Goal: Task Accomplishment & Management: Complete application form

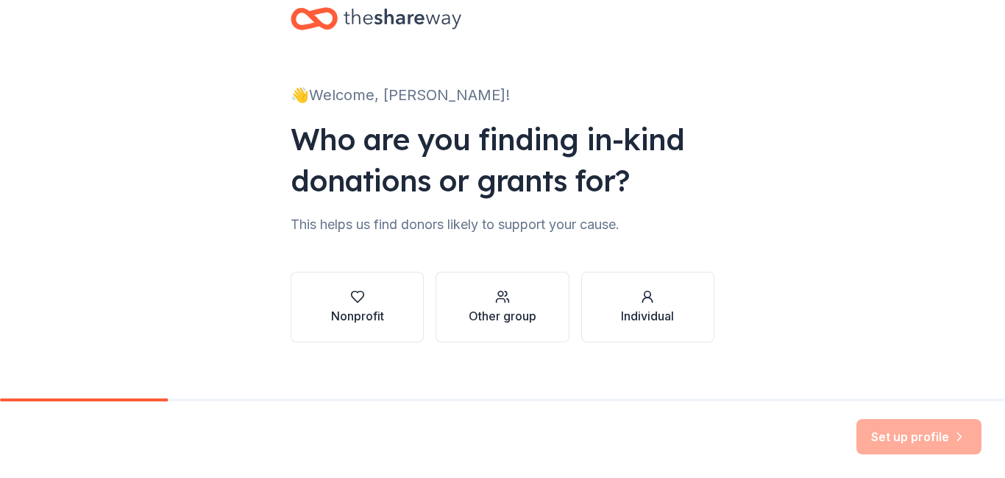
scroll to position [49, 0]
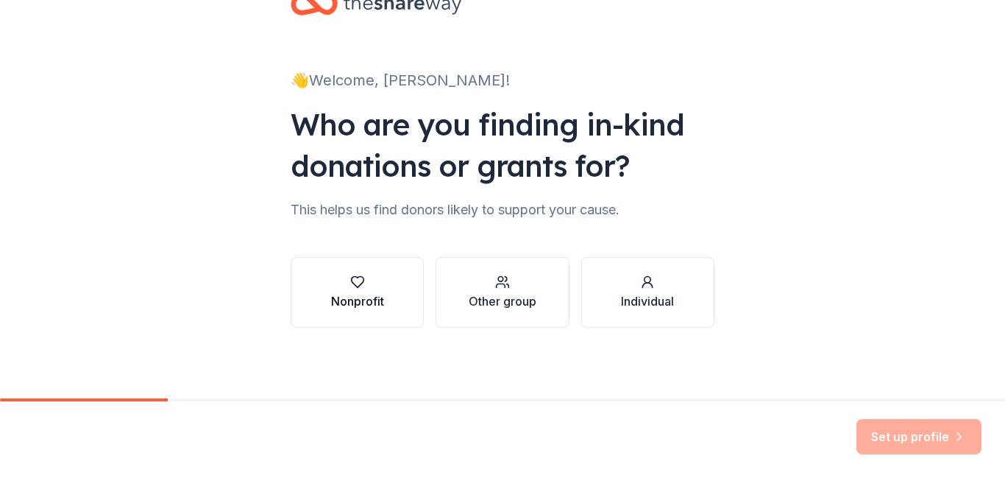
click at [349, 296] on div "Nonprofit" at bounding box center [357, 301] width 53 height 18
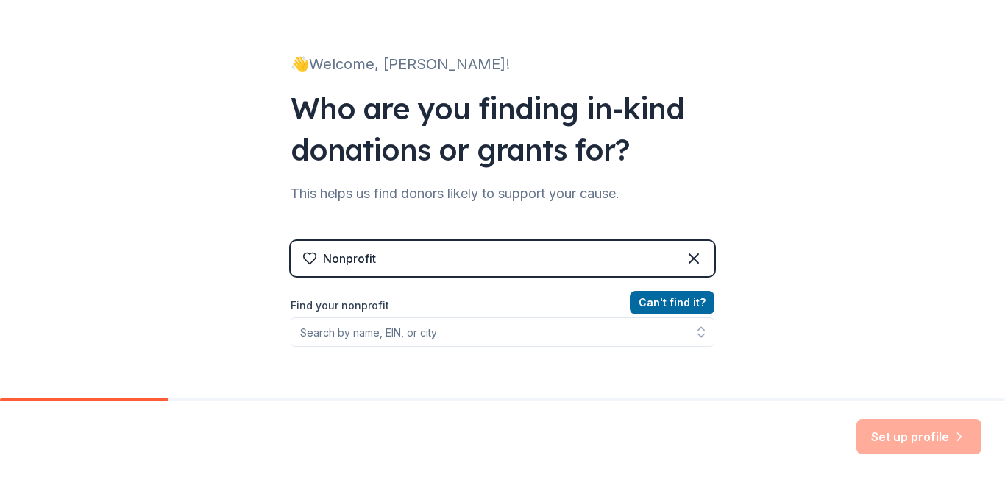
scroll to position [71, 0]
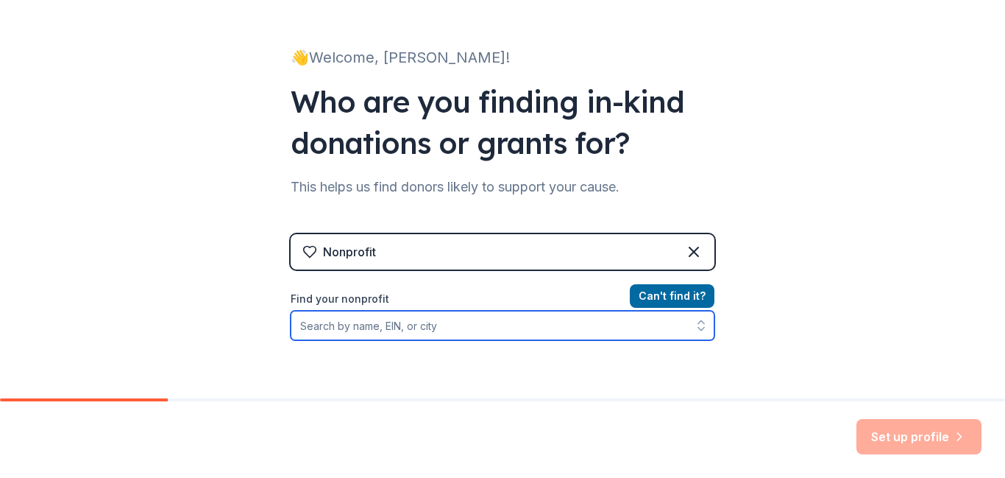
click at [581, 332] on input "Find your nonprofit" at bounding box center [503, 325] width 424 height 29
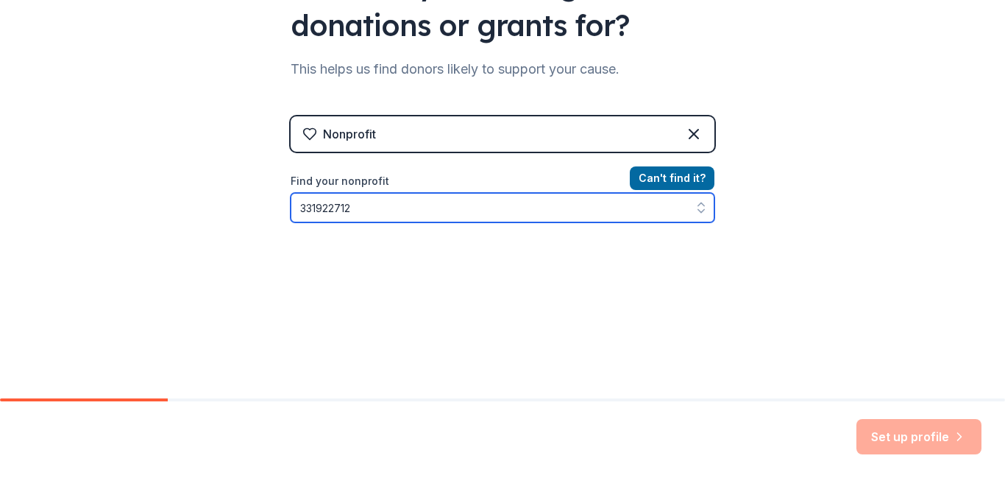
scroll to position [231, 0]
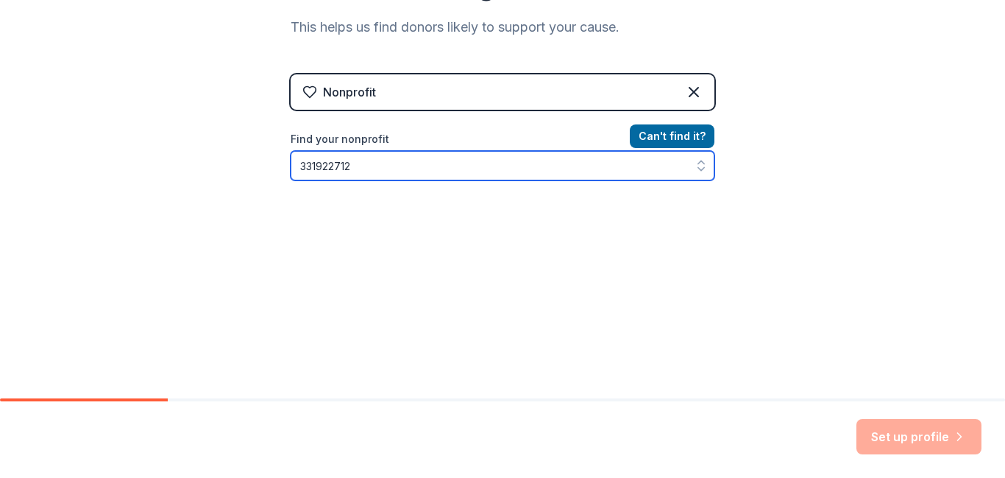
click at [704, 166] on icon "button" at bounding box center [701, 165] width 15 height 15
click at [696, 168] on icon "button" at bounding box center [701, 165] width 15 height 15
click at [314, 165] on input "331922712" at bounding box center [503, 165] width 424 height 29
type input "[US_EMPLOYER_IDENTIFICATION_NUMBER]"
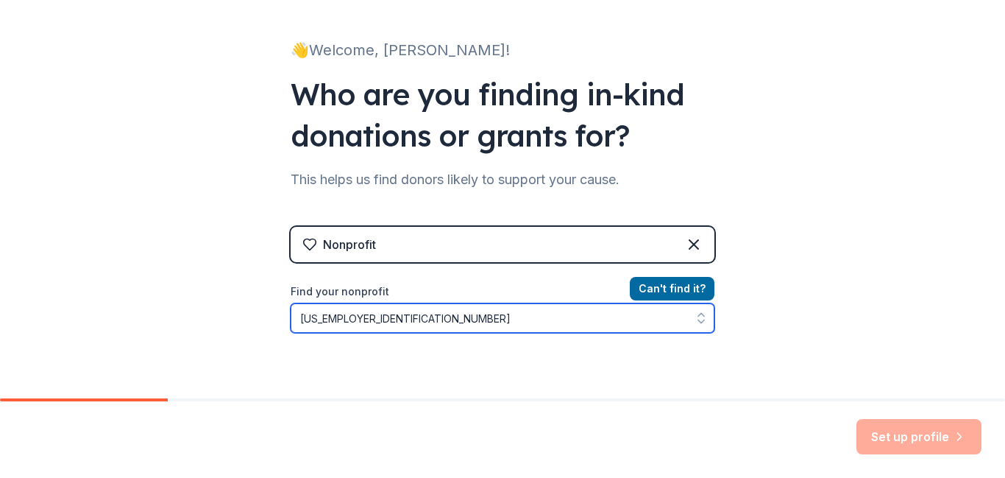
scroll to position [59, 0]
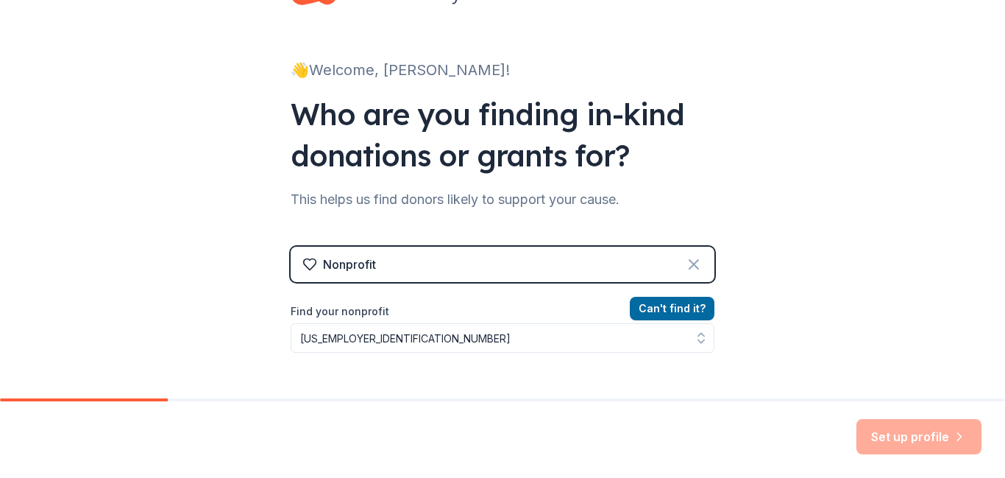
click at [694, 265] on icon at bounding box center [694, 264] width 9 height 9
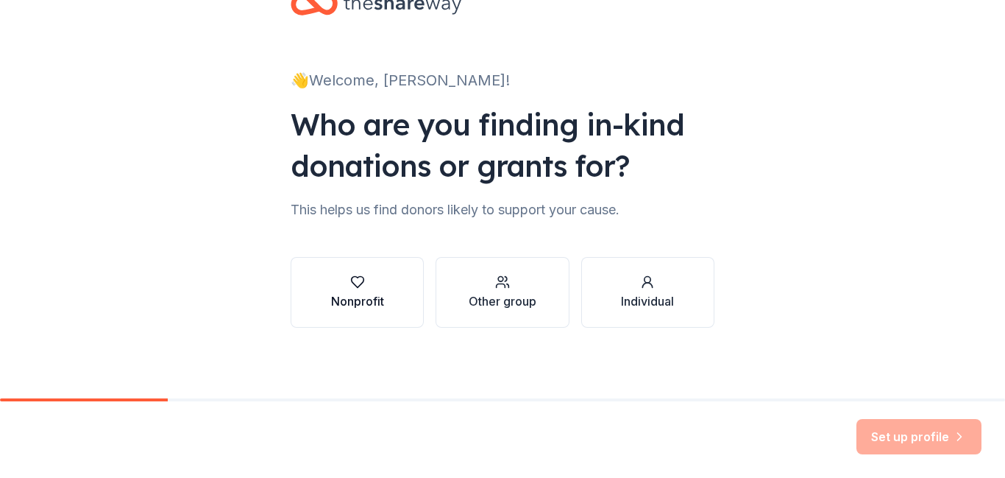
click at [356, 284] on icon "button" at bounding box center [357, 282] width 15 height 15
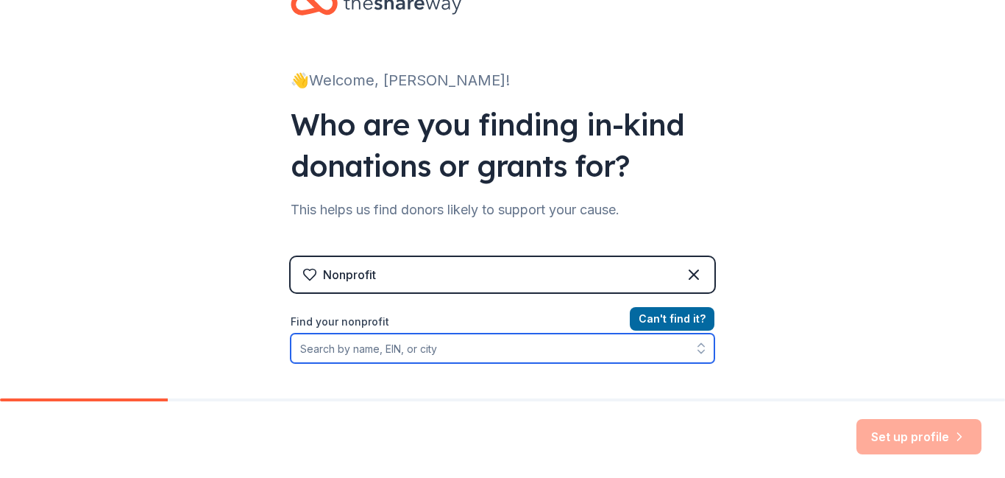
click at [398, 347] on input "Find your nonprofit" at bounding box center [503, 347] width 424 height 29
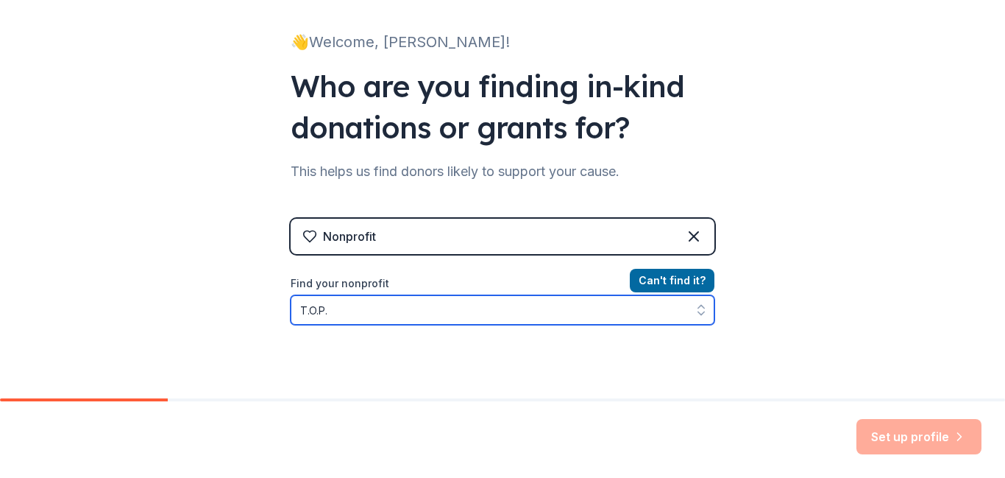
type input "T.O.P.S"
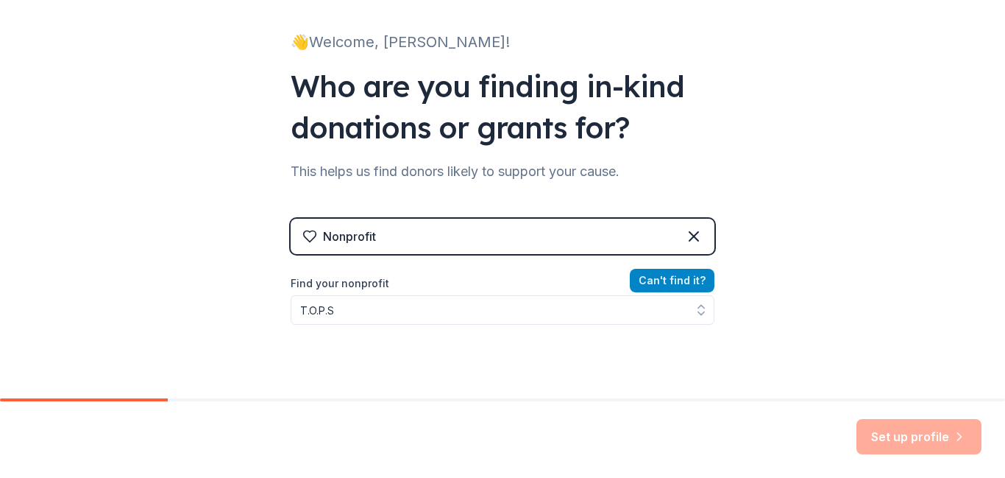
click at [697, 281] on button "Can ' t find it?" at bounding box center [672, 281] width 85 height 24
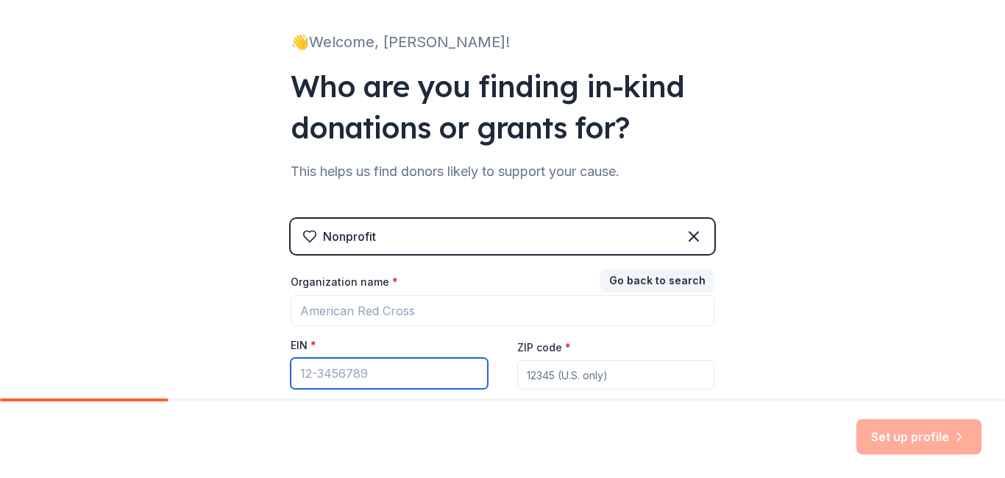
click at [341, 375] on input "EIN *" at bounding box center [389, 373] width 197 height 31
type input "[US_EMPLOYER_IDENTIFICATION_NUMBER]"
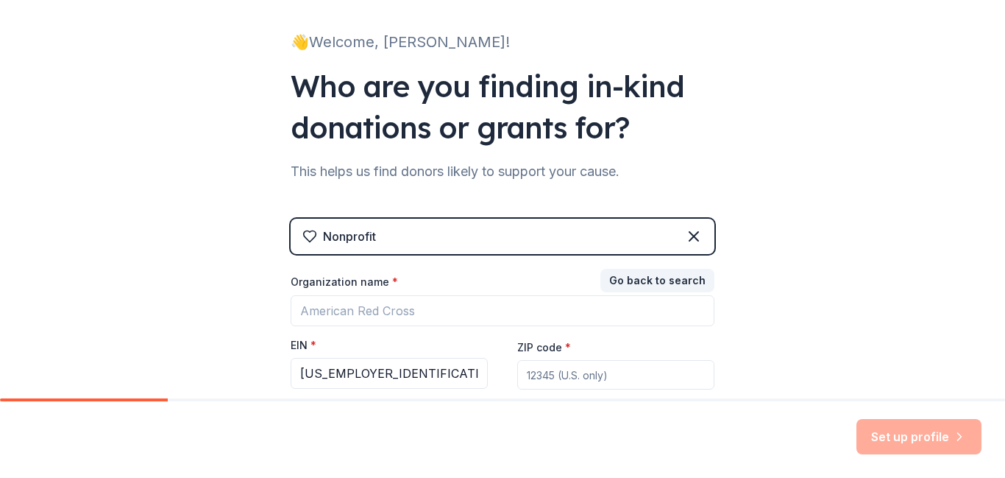
click at [601, 379] on input "ZIP code *" at bounding box center [615, 374] width 197 height 29
type input "06606"
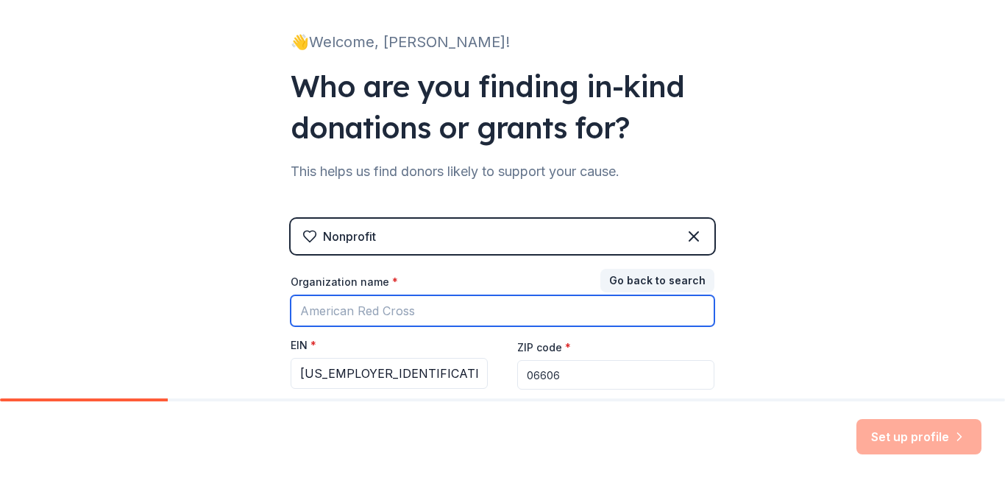
click at [507, 304] on input "Organization name *" at bounding box center [503, 310] width 424 height 31
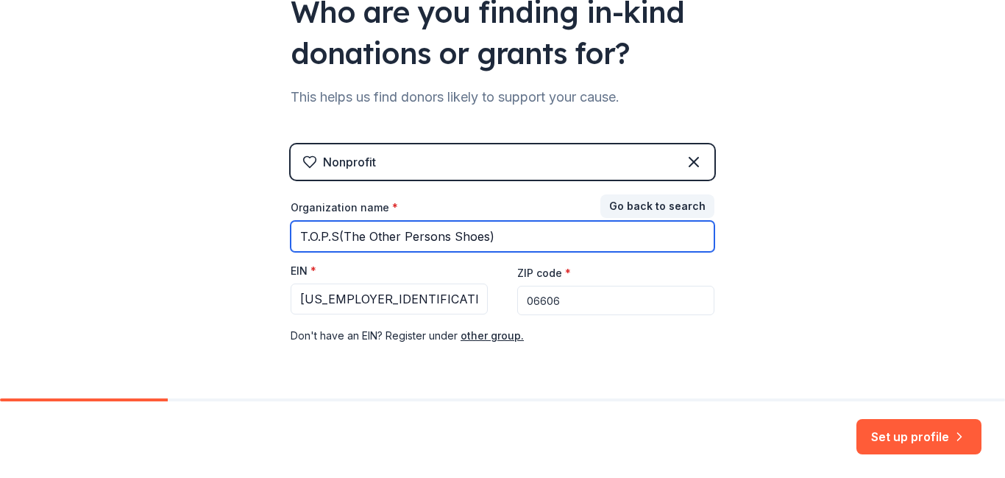
scroll to position [160, 0]
type input "T.O.P.S(The Other Persons Shoes)"
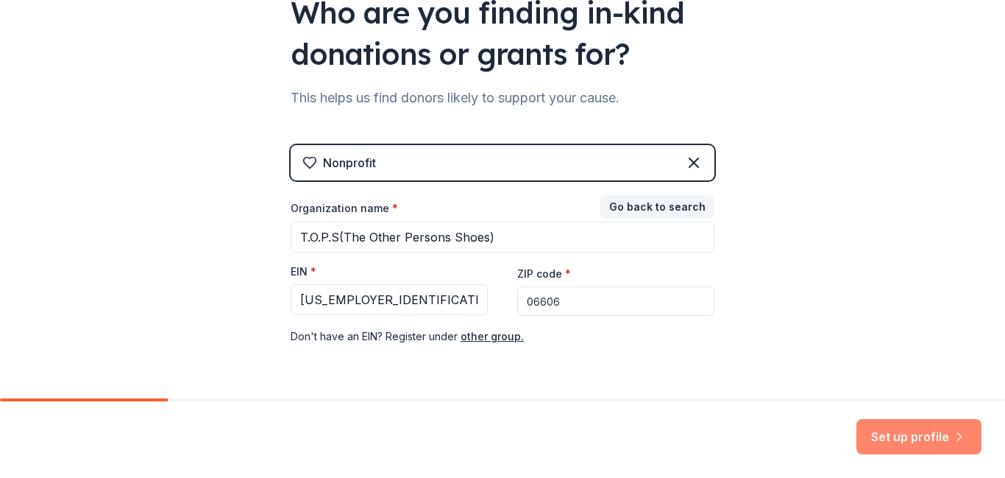
click at [952, 444] on button "Set up profile" at bounding box center [919, 436] width 125 height 35
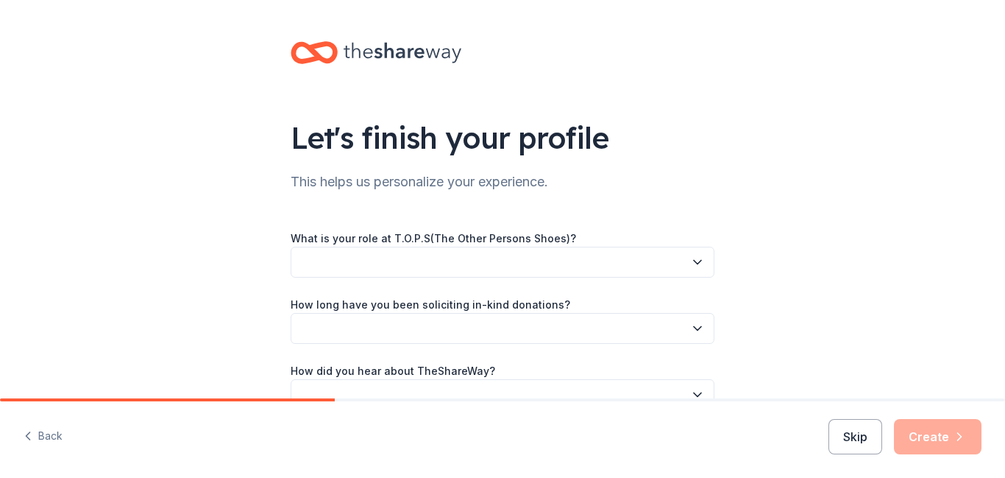
click at [694, 264] on icon "button" at bounding box center [697, 262] width 15 height 15
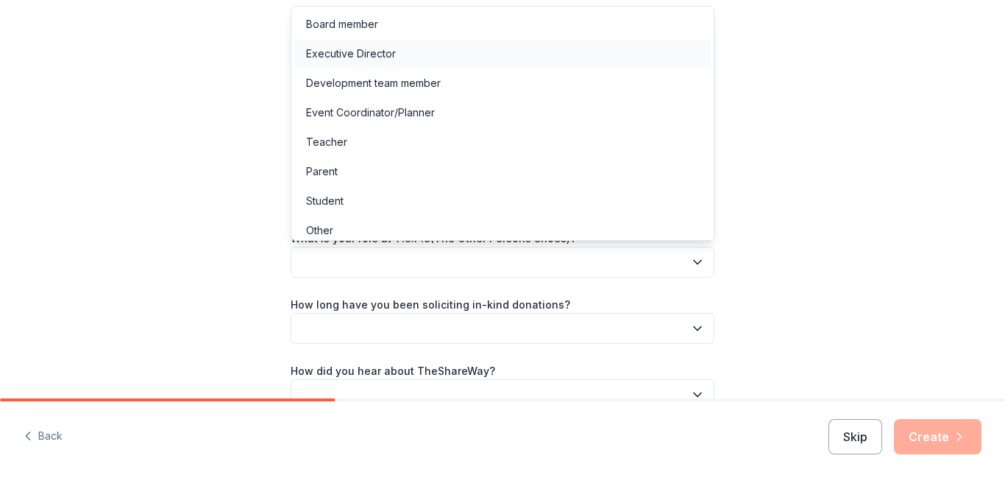
click at [361, 57] on div "Executive Director" at bounding box center [351, 54] width 90 height 18
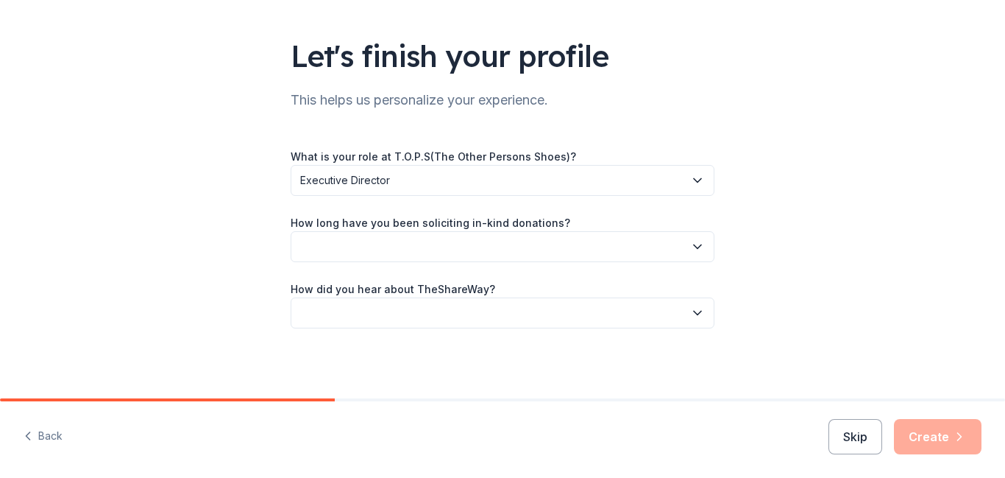
scroll to position [82, 0]
click at [695, 253] on button "button" at bounding box center [503, 245] width 424 height 31
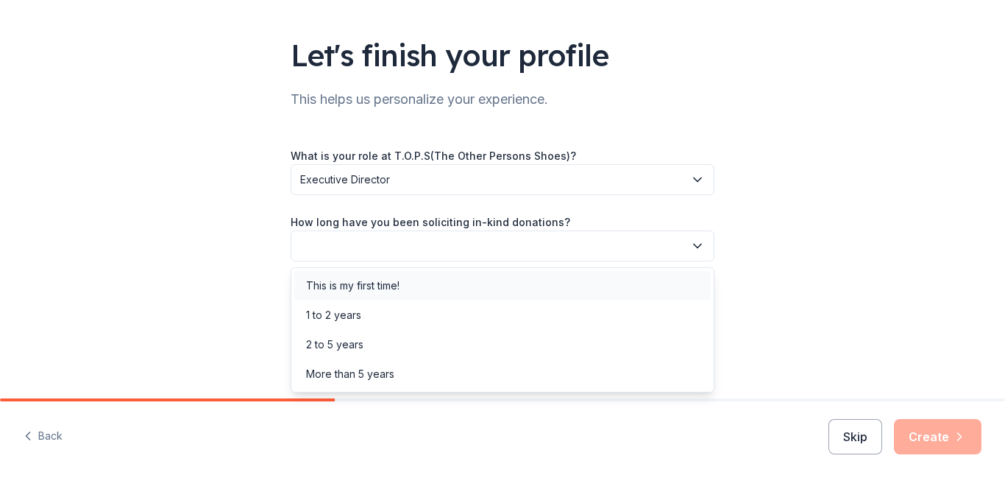
click at [349, 286] on div "This is my first time!" at bounding box center [352, 286] width 93 height 18
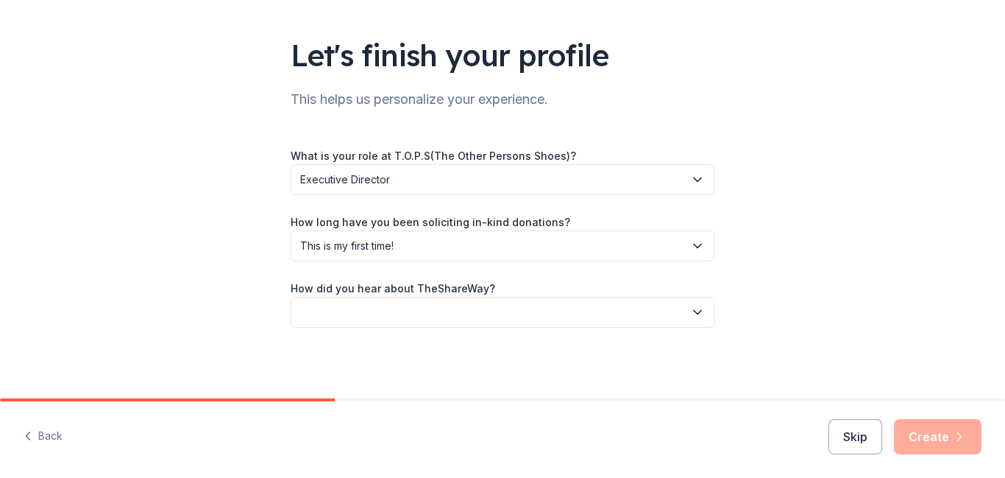
click at [695, 316] on icon "button" at bounding box center [697, 312] width 15 height 15
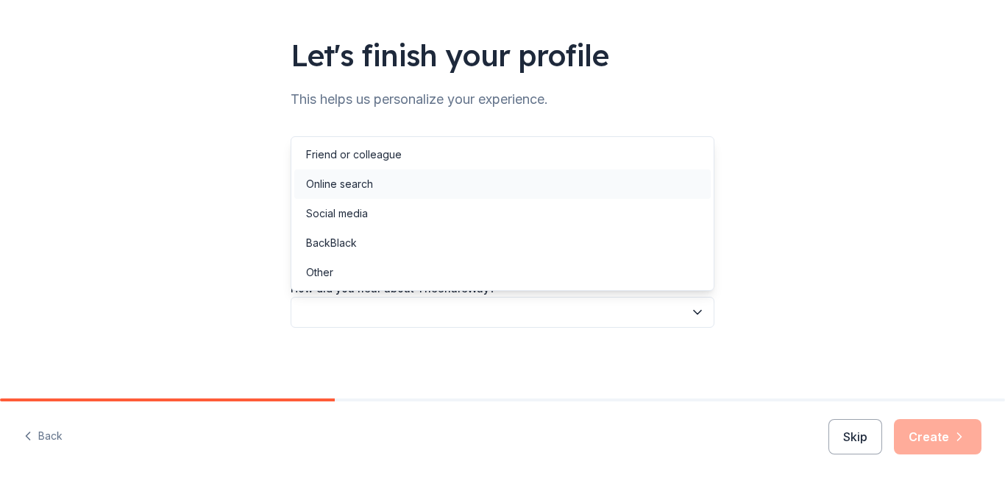
click at [357, 182] on div "Online search" at bounding box center [339, 184] width 67 height 18
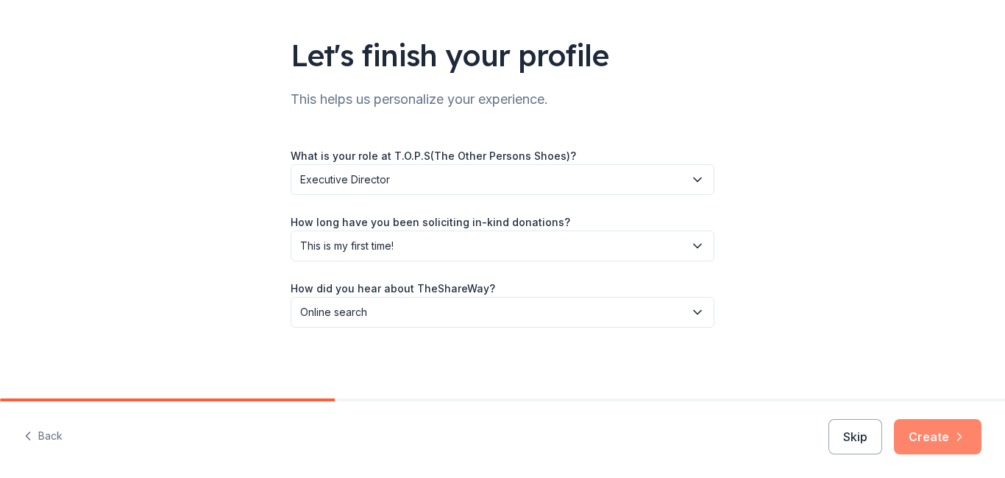
click at [945, 437] on button "Create" at bounding box center [938, 436] width 88 height 35
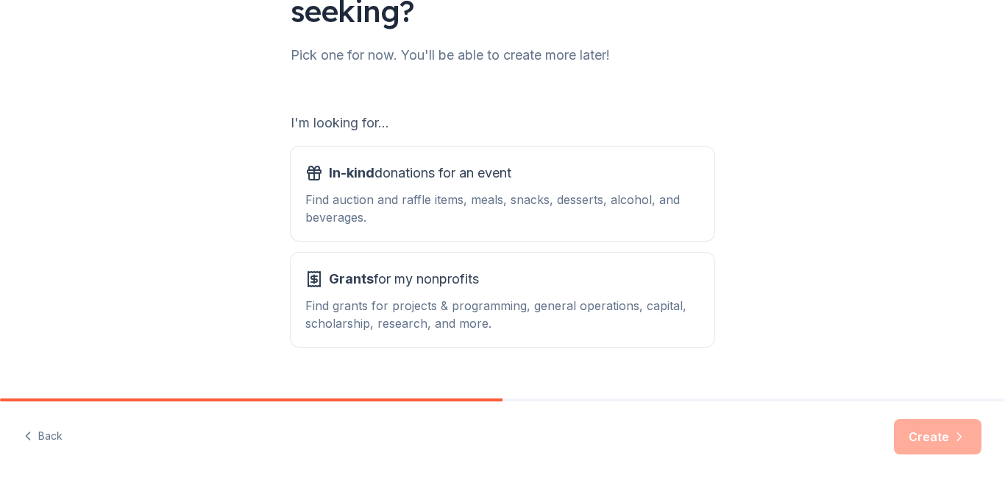
scroll to position [177, 0]
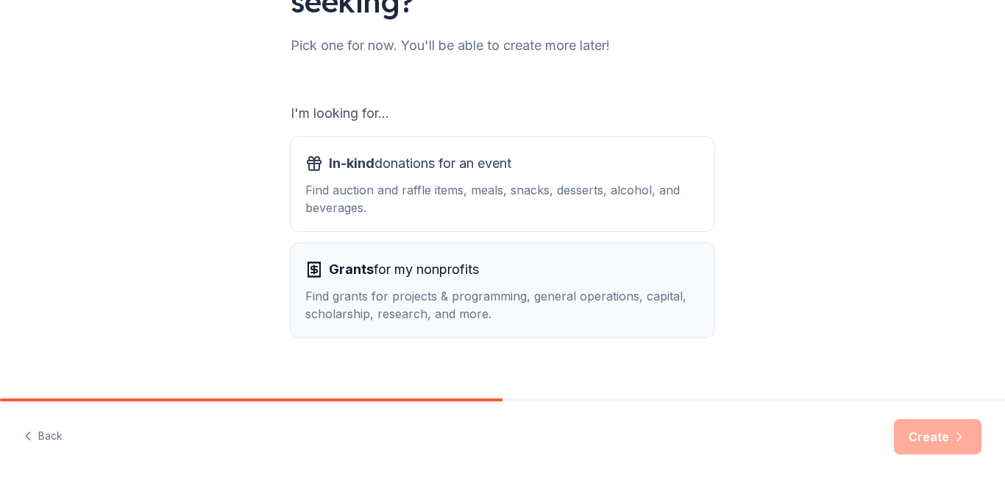
click at [611, 316] on div "Find grants for projects & programming, general operations, capital, scholarshi…" at bounding box center [502, 304] width 394 height 35
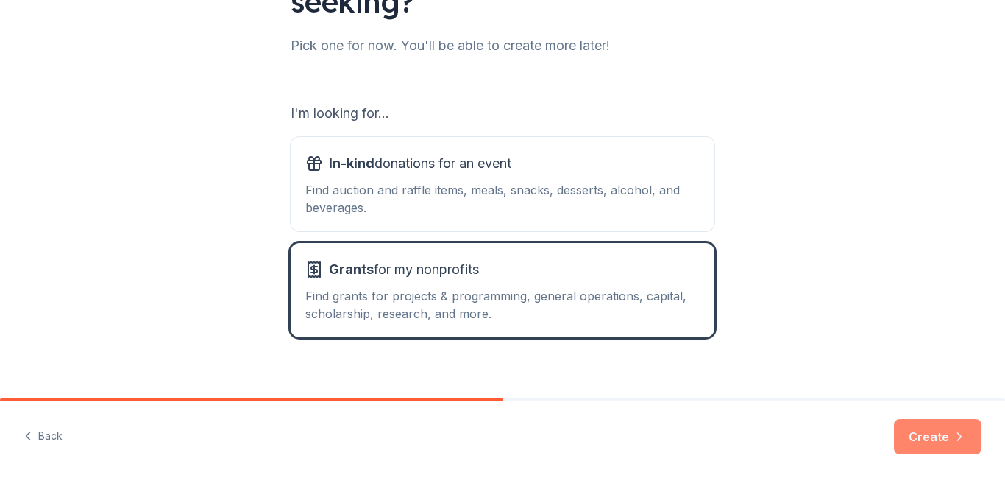
click at [943, 447] on button "Create" at bounding box center [938, 436] width 88 height 35
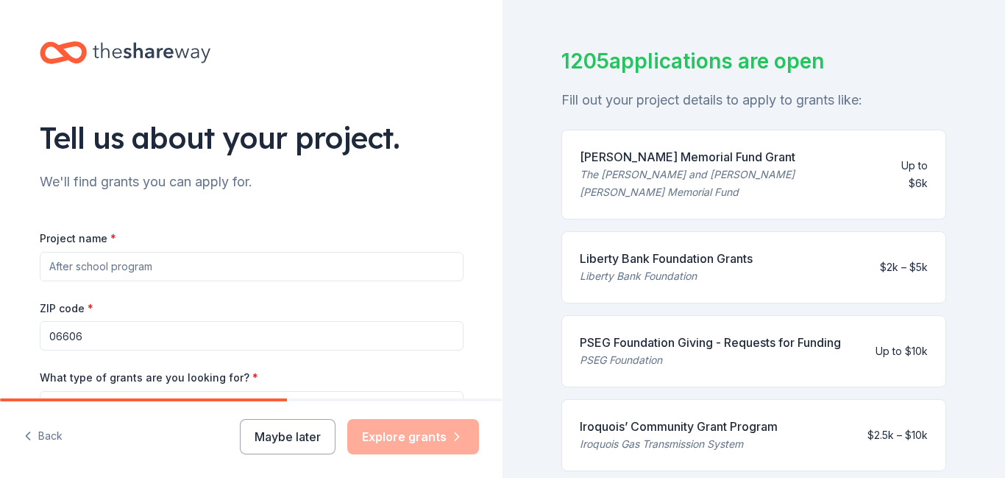
scroll to position [73, 0]
click at [157, 255] on input "Project name *" at bounding box center [252, 266] width 424 height 29
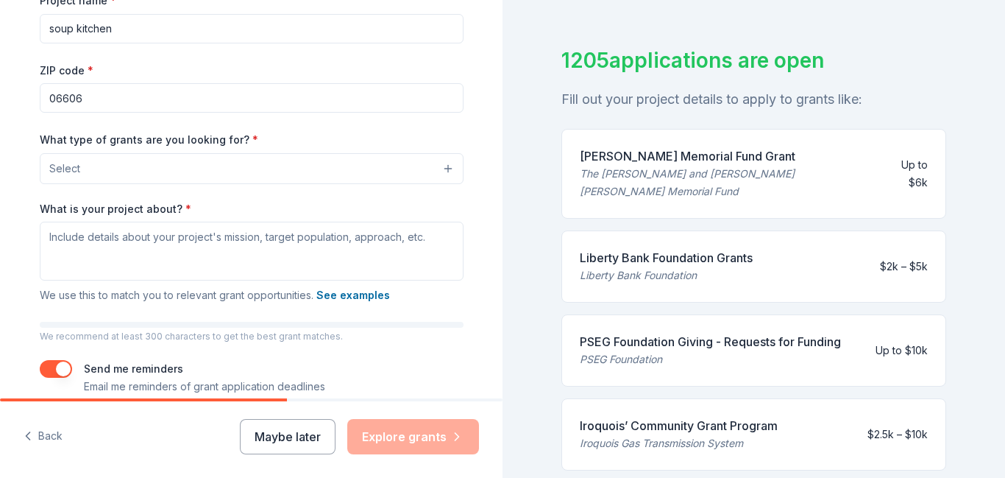
scroll to position [241, 0]
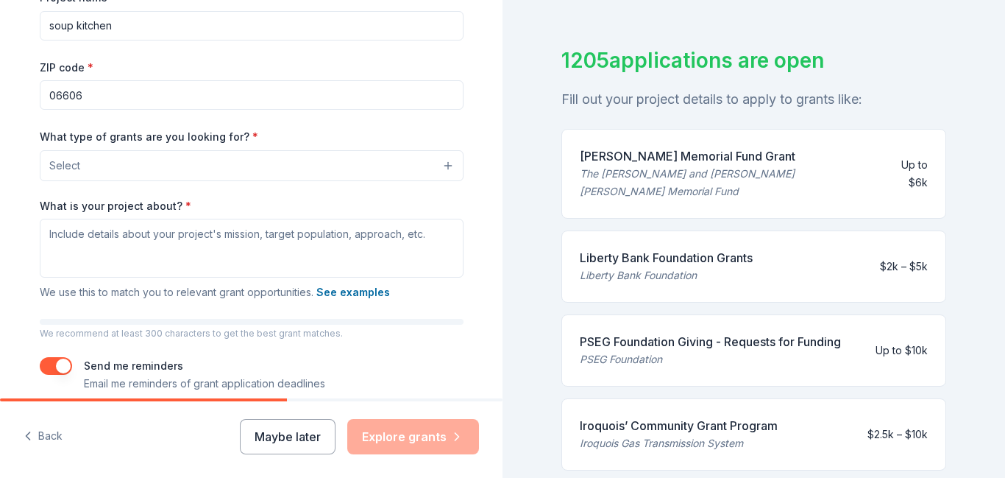
click at [276, 160] on button "Select" at bounding box center [252, 165] width 424 height 31
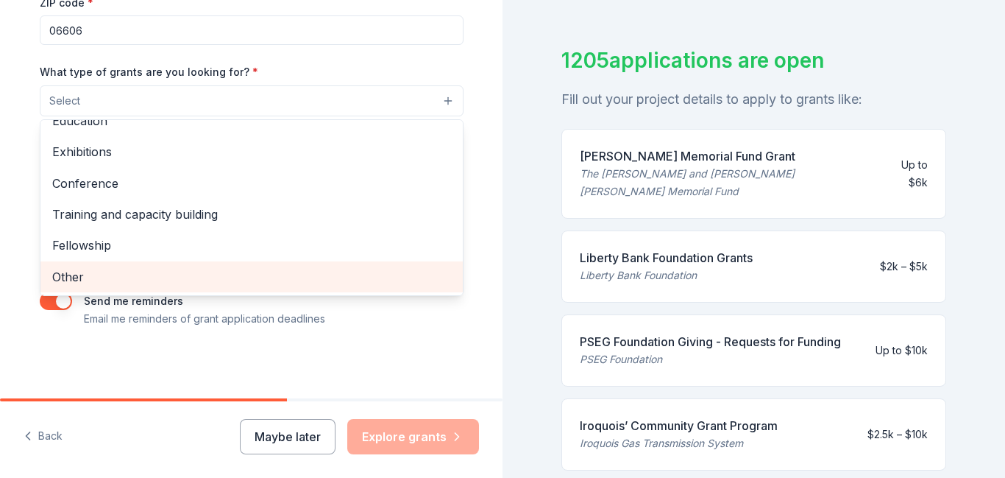
scroll to position [0, 0]
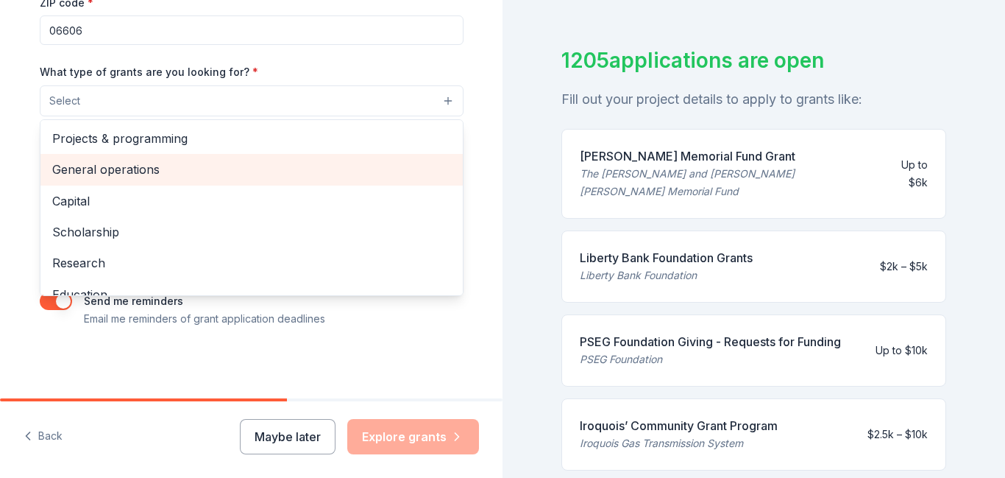
click at [160, 176] on span "General operations" at bounding box center [251, 169] width 399 height 19
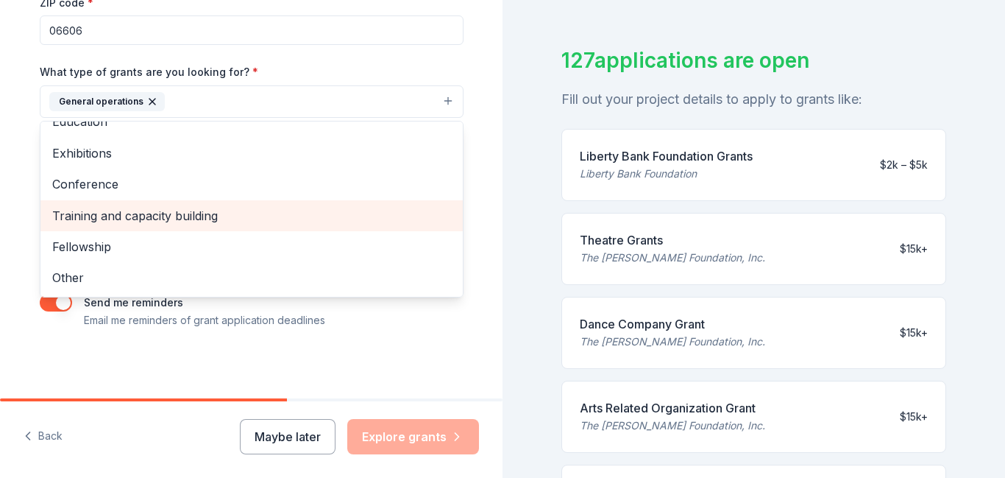
scroll to position [307, 0]
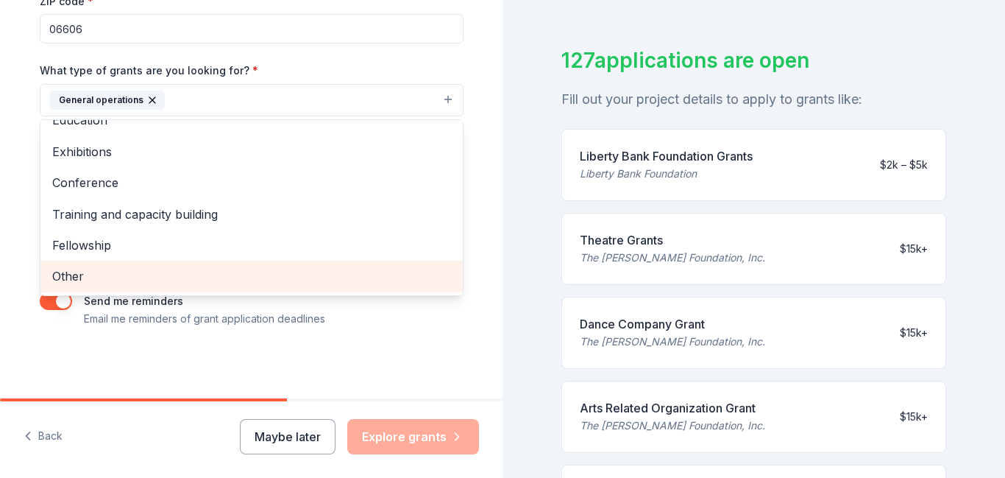
click at [105, 288] on div "Other" at bounding box center [251, 276] width 422 height 31
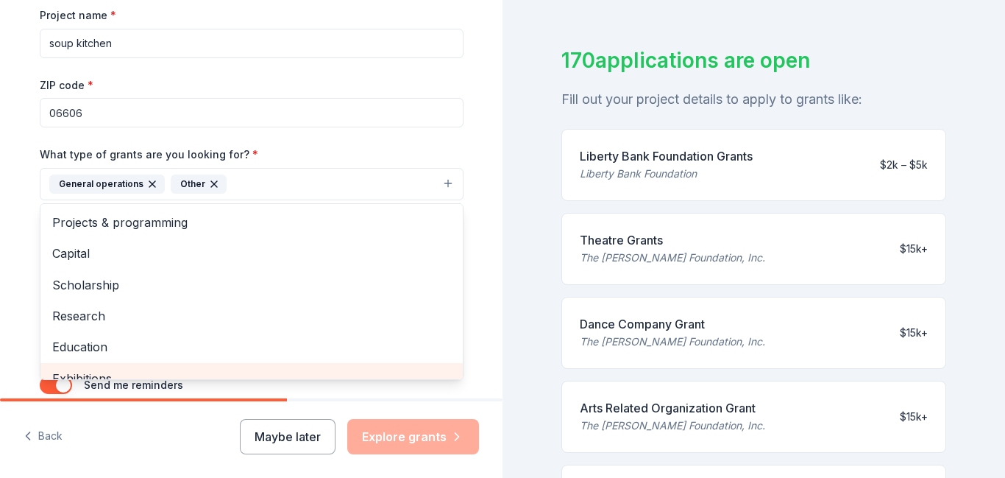
scroll to position [219, 0]
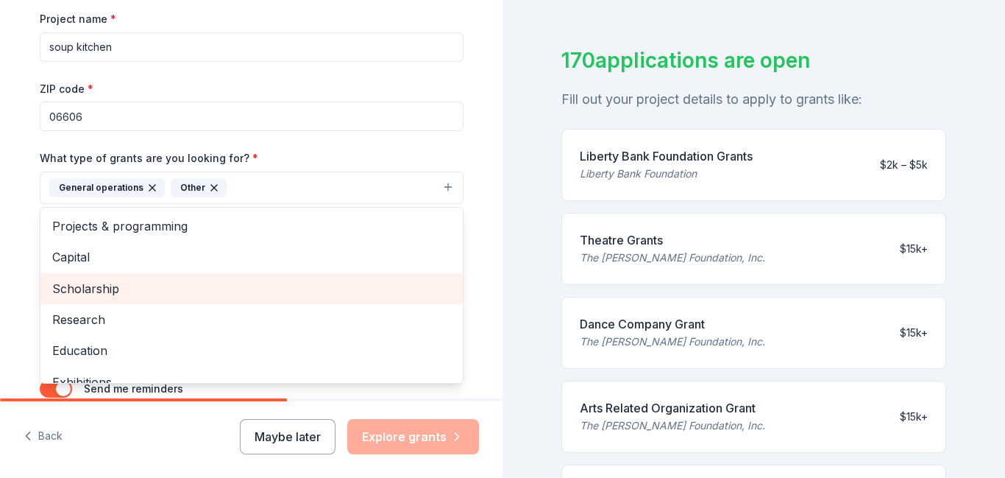
click at [105, 288] on span "Scholarship" at bounding box center [251, 288] width 399 height 19
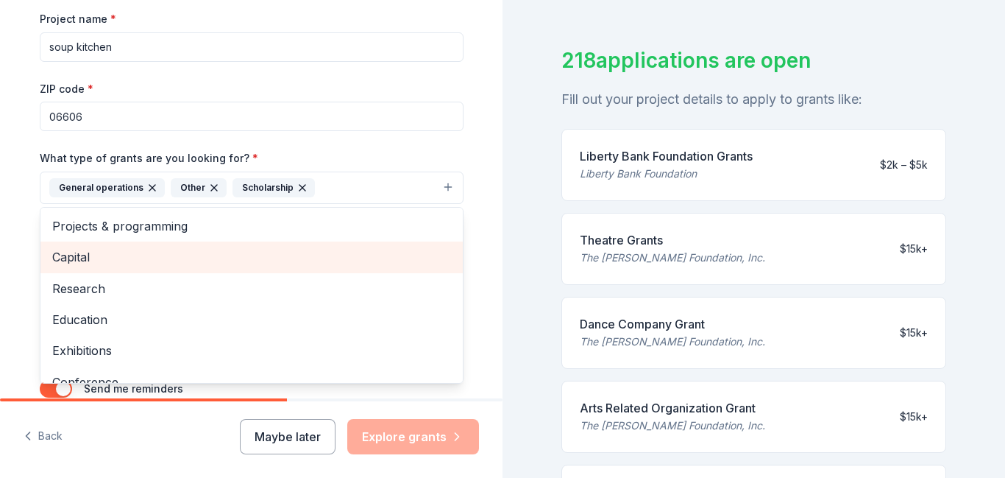
click at [108, 257] on span "Capital" at bounding box center [251, 256] width 399 height 19
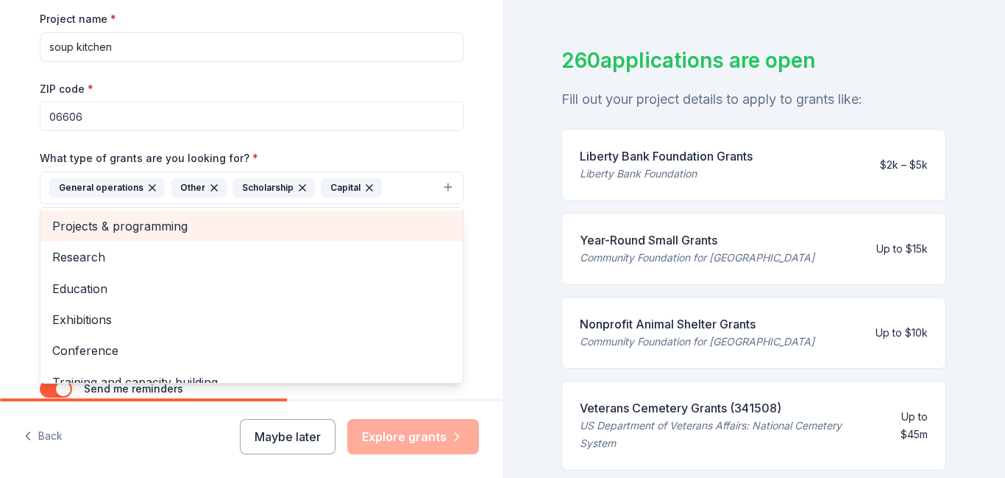
click at [157, 222] on span "Projects & programming" at bounding box center [251, 225] width 399 height 19
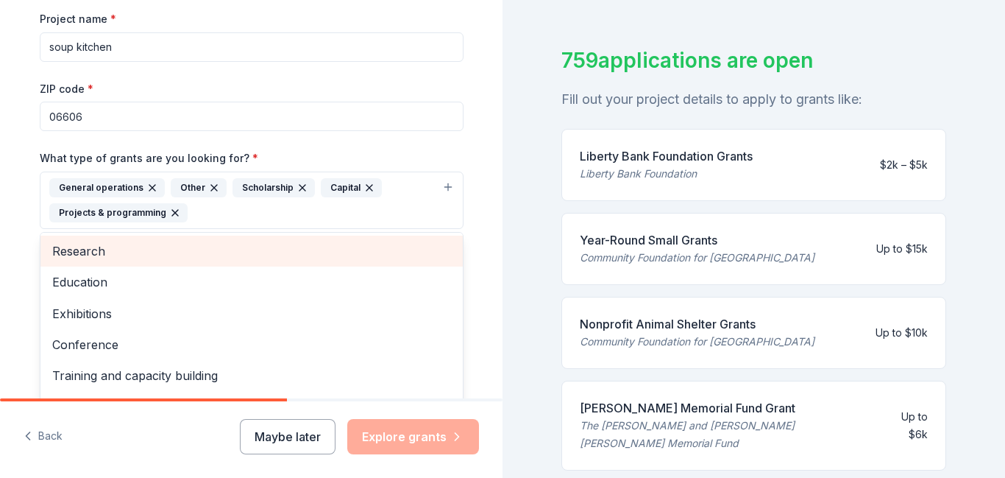
click at [172, 211] on icon "button" at bounding box center [175, 213] width 6 height 6
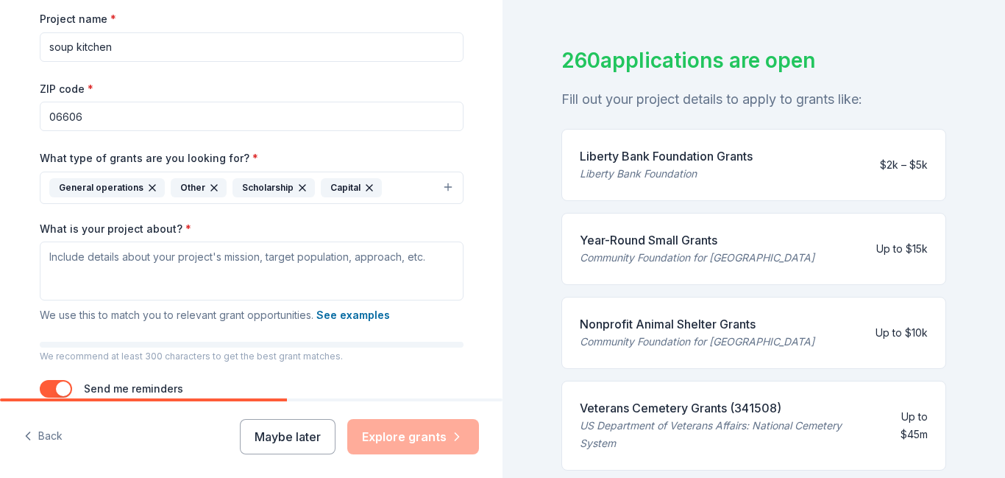
click at [300, 186] on icon "button" at bounding box center [303, 188] width 6 height 6
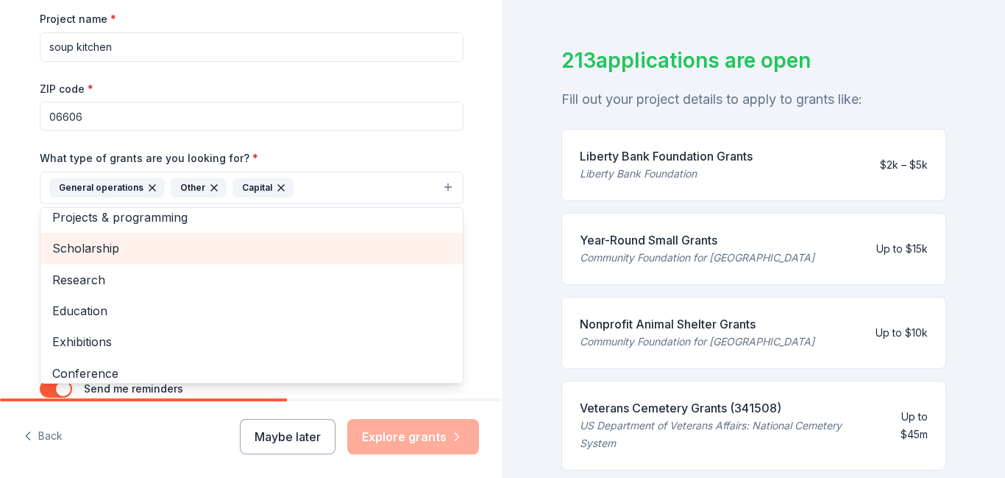
scroll to position [0, 0]
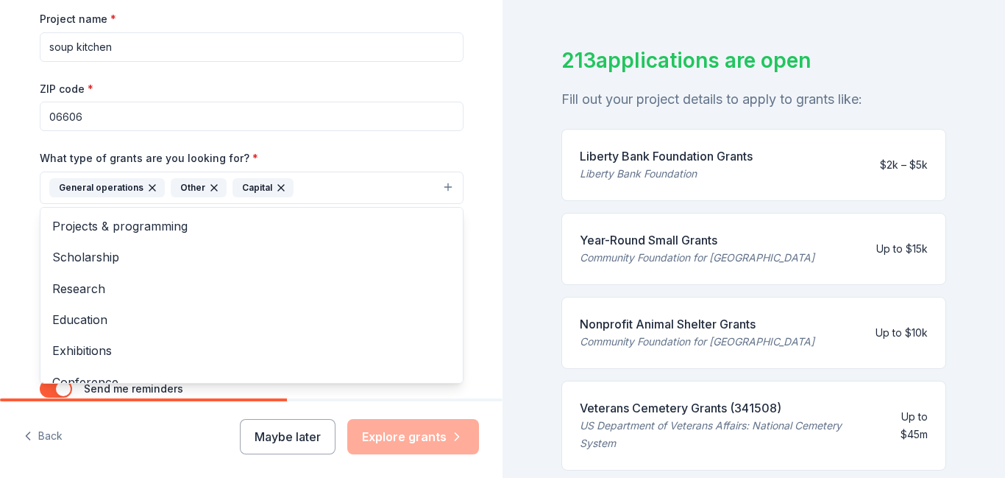
click at [136, 49] on div "Project name * soup kitchen ZIP code * 06606 What type of grants are you lookin…" at bounding box center [252, 213] width 424 height 406
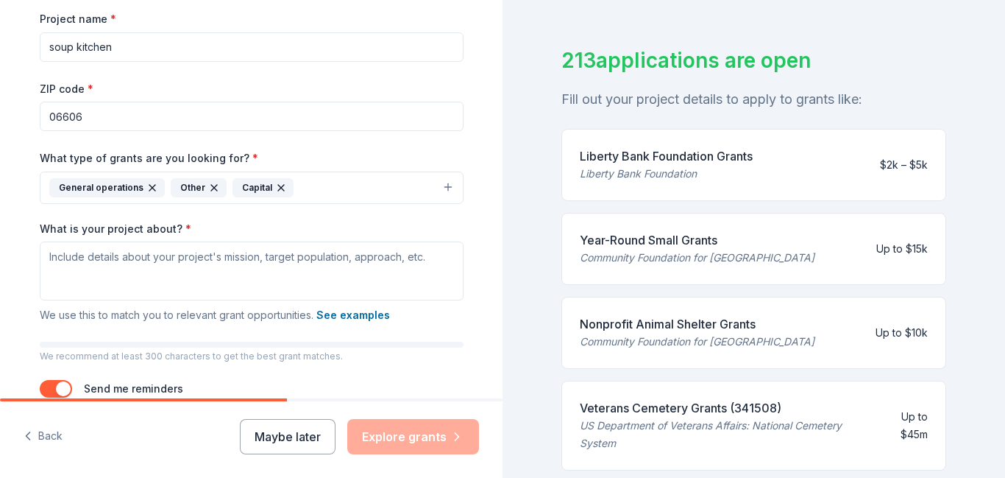
click at [136, 49] on input "soup kitchen" at bounding box center [252, 46] width 424 height 29
type input "s"
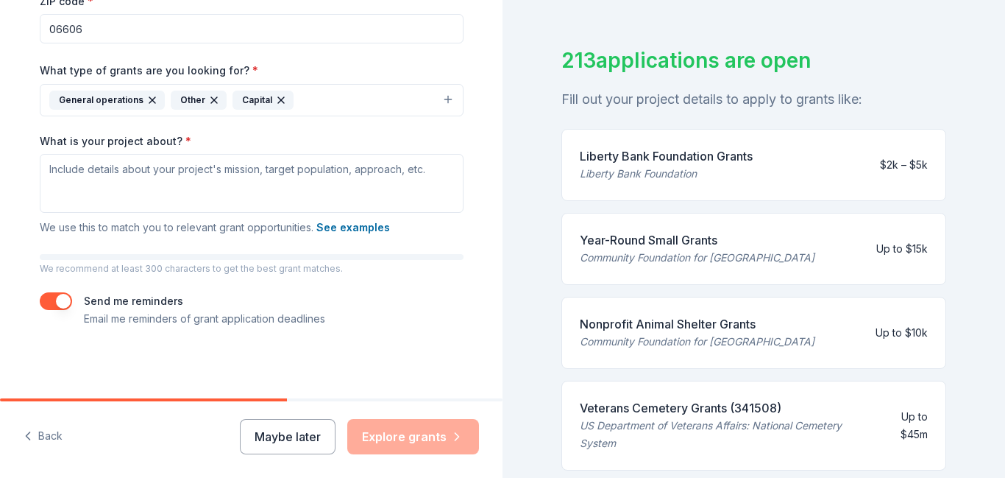
type input "T.O.P.S(The Other Persons Shoes)"
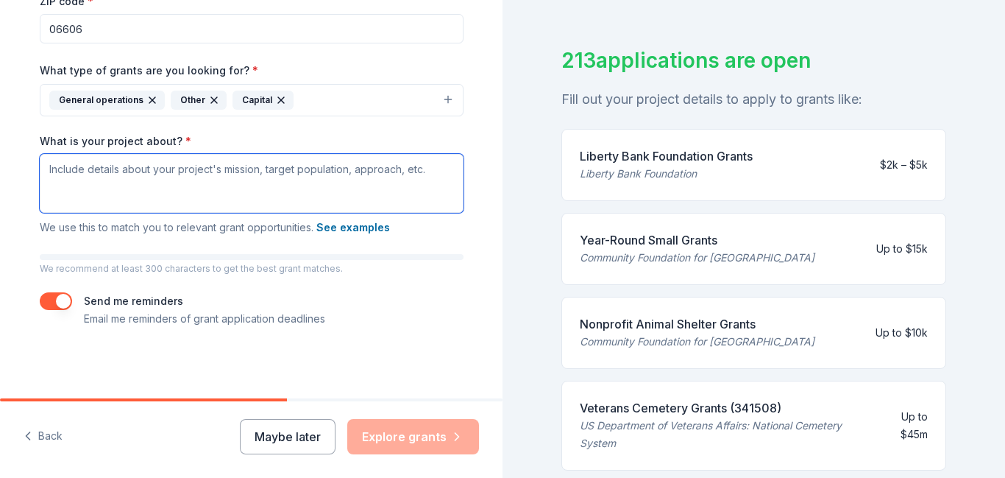
click at [155, 191] on textarea "What is your project about? *" at bounding box center [252, 183] width 424 height 59
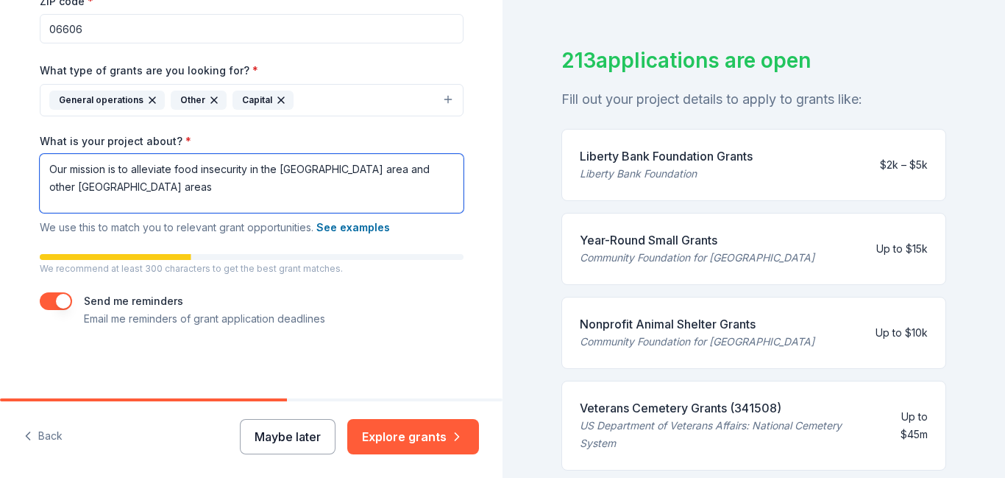
type textarea "Our mission is to alleviate food insecurity in the [GEOGRAPHIC_DATA] area and o…"
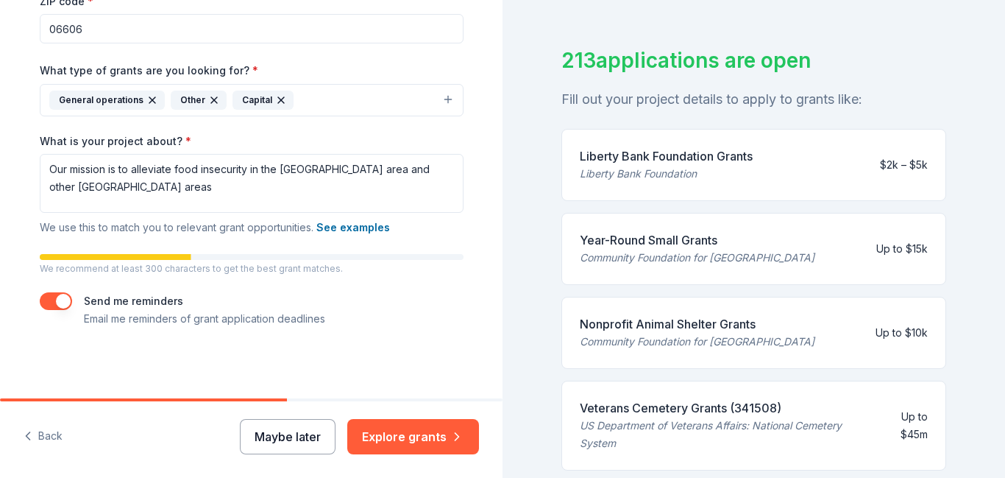
click at [286, 440] on button "Maybe later" at bounding box center [288, 436] width 96 height 35
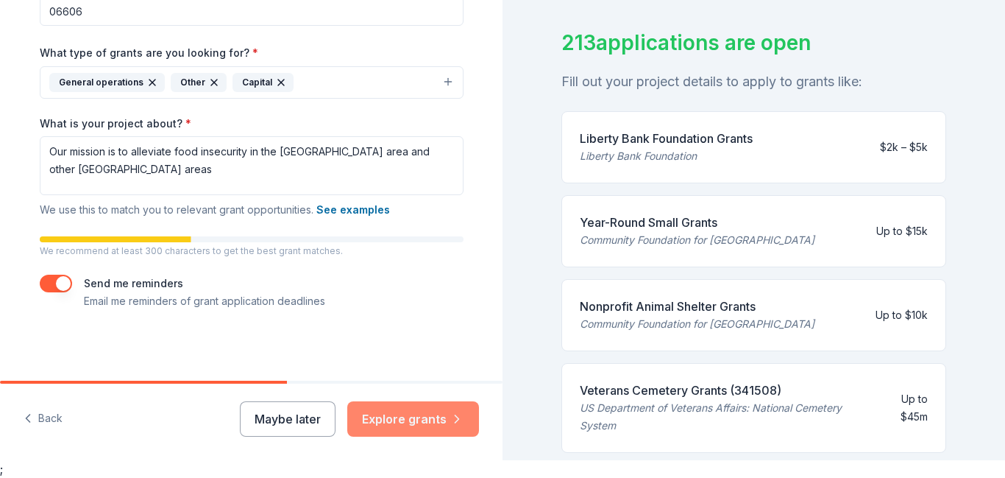
click at [420, 425] on button "Explore grants" at bounding box center [413, 418] width 132 height 35
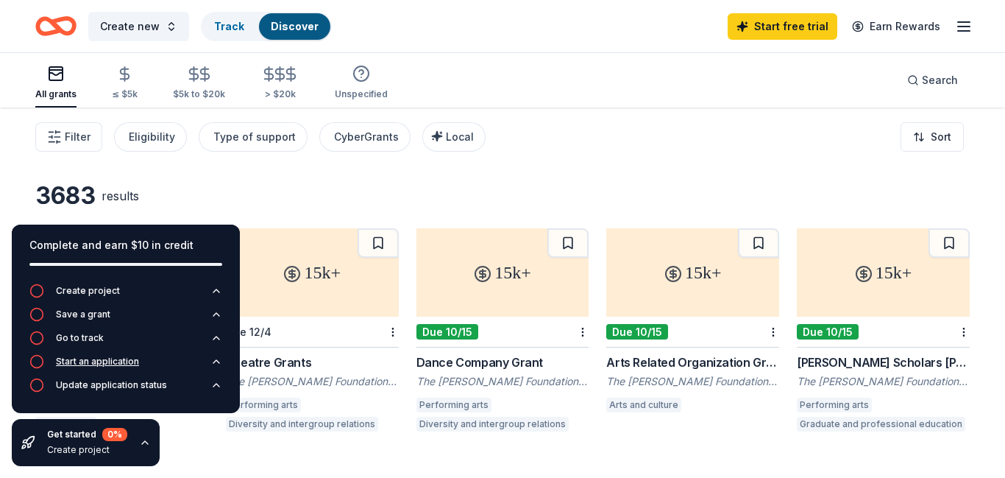
click at [35, 363] on icon "button" at bounding box center [36, 361] width 15 height 15
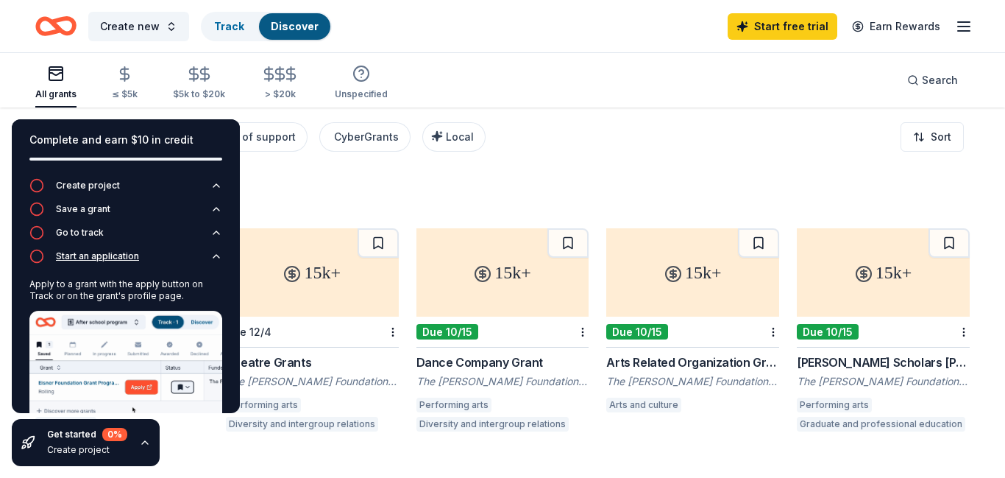
click at [38, 258] on icon "button" at bounding box center [36, 256] width 15 height 15
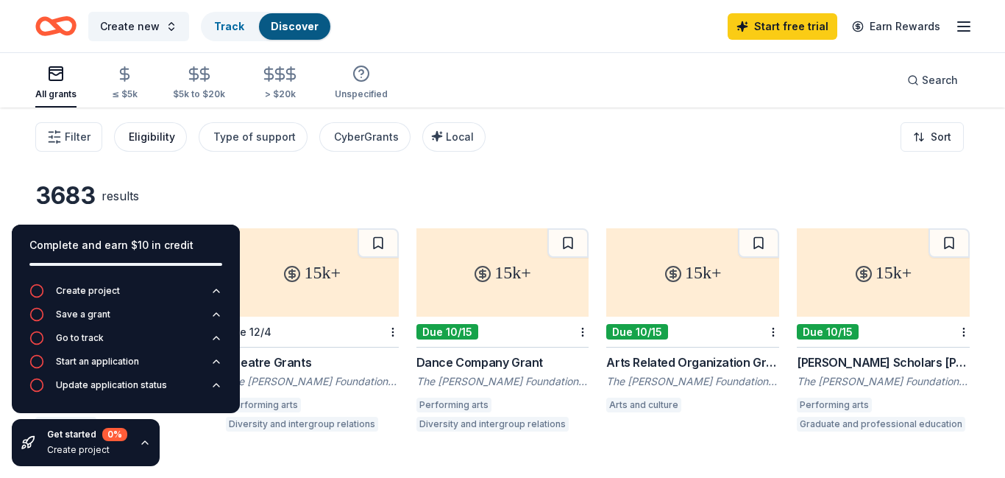
click at [152, 136] on div "Eligibility" at bounding box center [152, 137] width 46 height 18
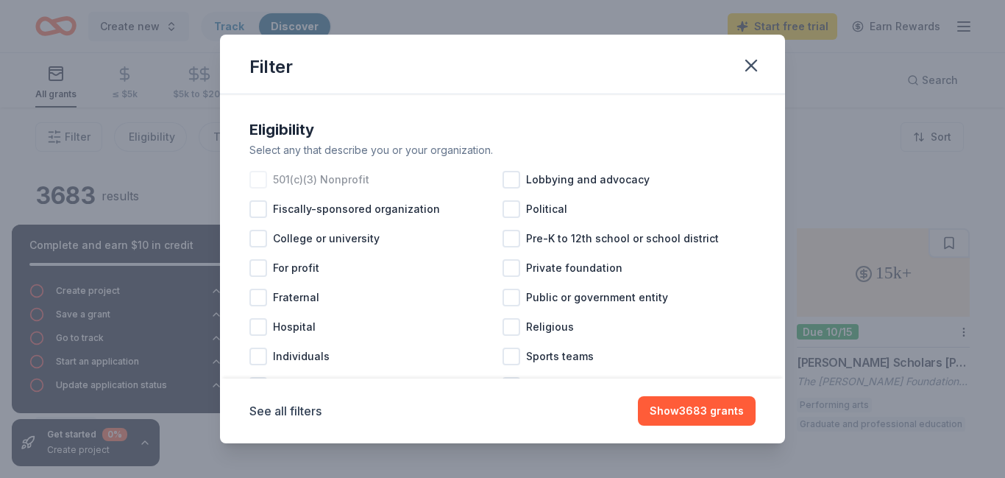
click at [260, 183] on div at bounding box center [258, 180] width 18 height 18
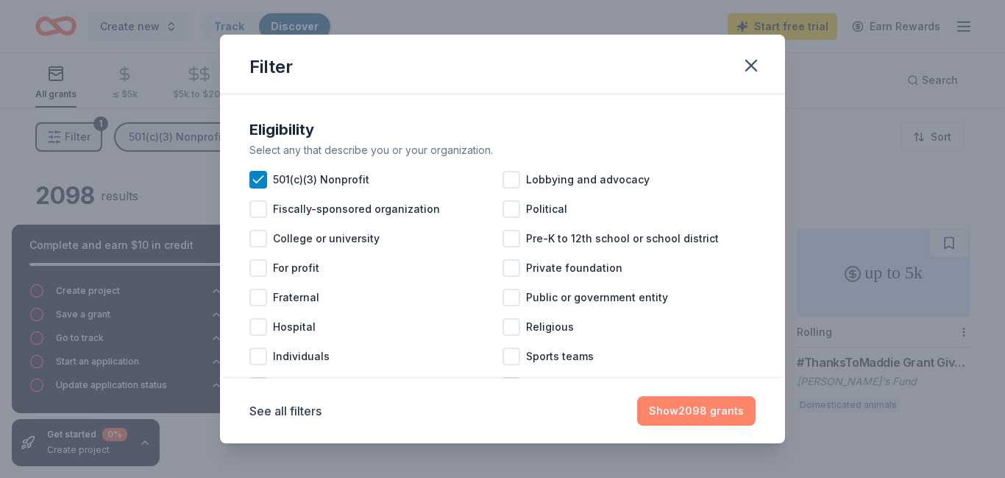
click at [704, 417] on button "Show 2098 grants" at bounding box center [696, 410] width 118 height 29
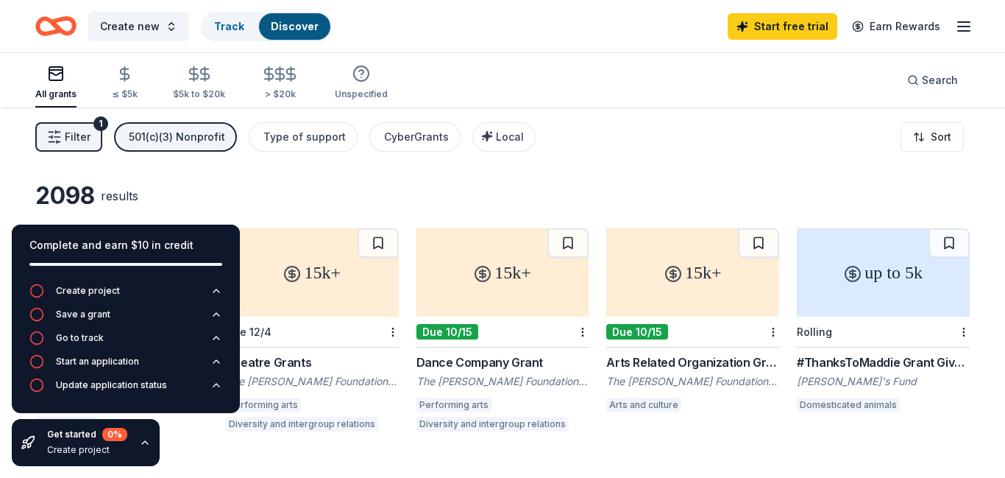
click at [744, 214] on div "2098 results not specified Rolling WK [PERSON_NAME] Foundation [PERSON_NAME] [P…" at bounding box center [502, 485] width 935 height 609
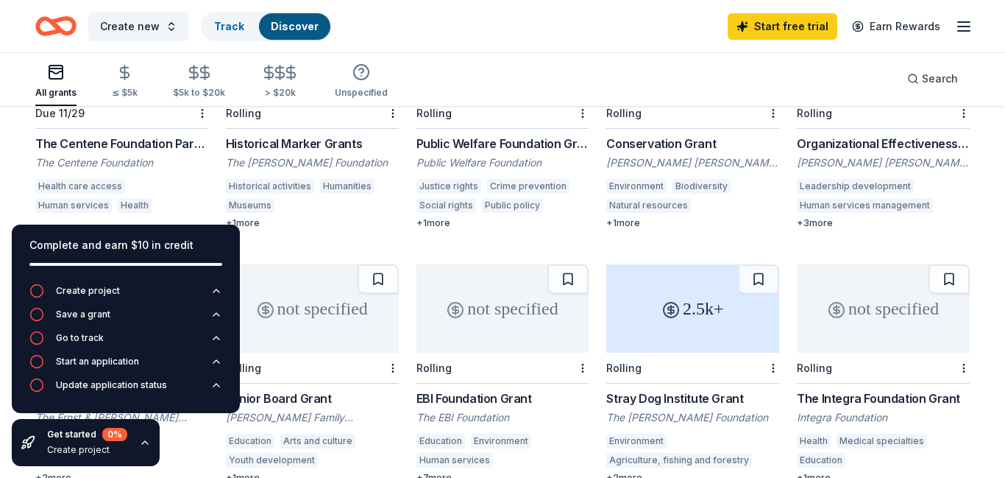
scroll to position [477, 0]
